Goal: Transaction & Acquisition: Book appointment/travel/reservation

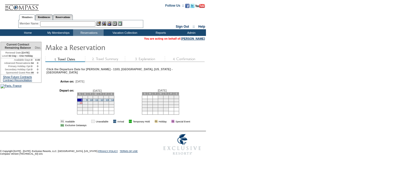
click at [82, 102] on link "15" at bounding box center [81, 103] width 3 height 3
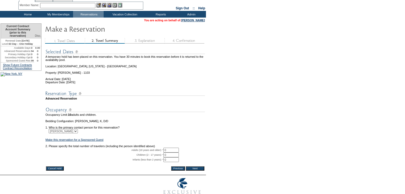
scroll to position [47, 0]
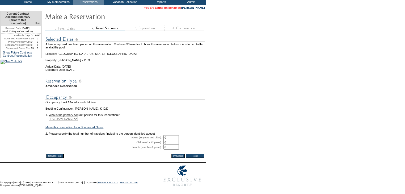
drag, startPoint x: 172, startPoint y: 131, endPoint x: 144, endPoint y: 131, distance: 28.5
click at [144, 135] on tr "Adults (18 years and older): * 0 * *" at bounding box center [125, 137] width 160 height 5
type input "4"
click at [195, 154] on input "Next" at bounding box center [195, 156] width 19 height 4
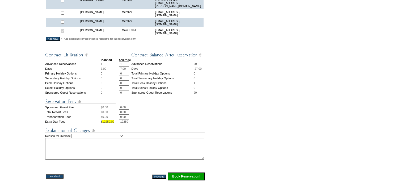
scroll to position [213, 0]
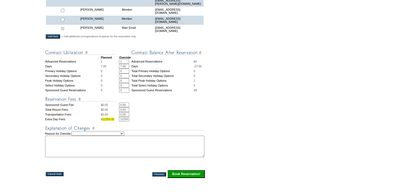
click at [124, 131] on select "Creating Continuous Stay Days Rebooked After Cancellation Editing Occupant Expe…" at bounding box center [98, 133] width 53 height 4
select select "1044"
click at [77, 131] on select "Creating Continuous Stay Days Rebooked After Cancellation Editing Occupant Expe…" at bounding box center [98, 133] width 53 height 4
click at [116, 136] on textarea at bounding box center [124, 147] width 159 height 22
type textarea "EC"
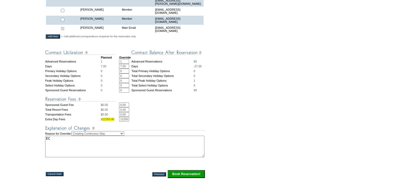
click at [189, 173] on input "Book Reservation!" at bounding box center [186, 174] width 37 height 8
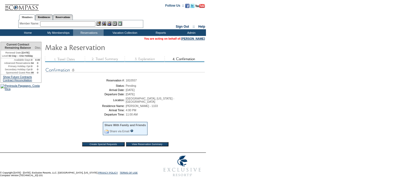
click at [157, 142] on input "View Reservation Summary" at bounding box center [147, 144] width 43 height 4
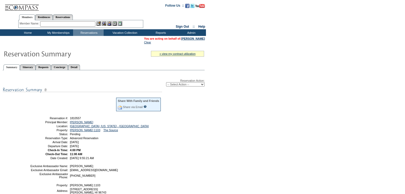
click at [29, 35] on td "Home" at bounding box center [27, 32] width 31 height 7
